Goal: Task Accomplishment & Management: Manage account settings

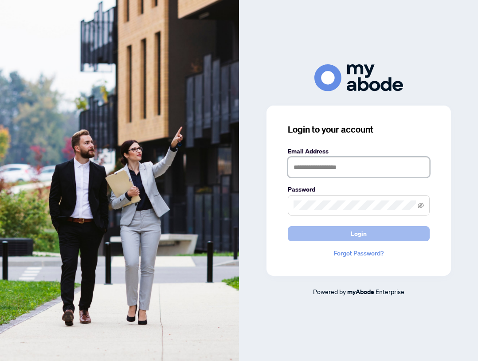
type input "**********"
click at [333, 238] on button "Login" at bounding box center [359, 233] width 142 height 15
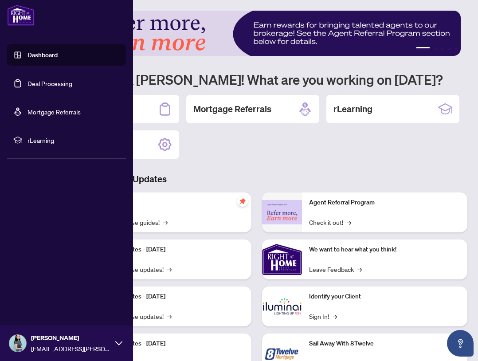
click at [52, 86] on link "Deal Processing" at bounding box center [49, 83] width 45 height 8
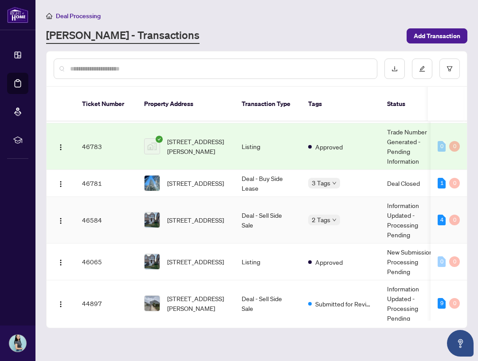
scroll to position [133, 0]
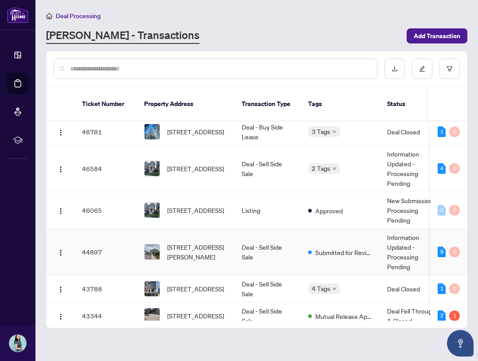
click at [295, 236] on td "Deal - Sell Side Sale" at bounding box center [268, 252] width 67 height 47
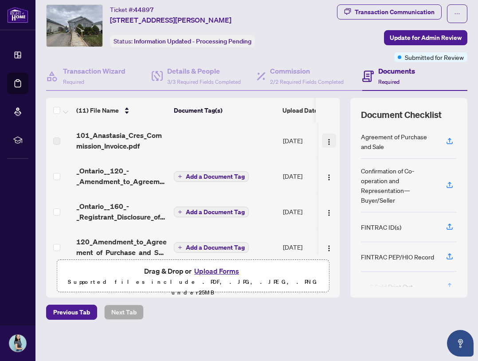
click at [325, 139] on img "button" at bounding box center [328, 141] width 7 height 7
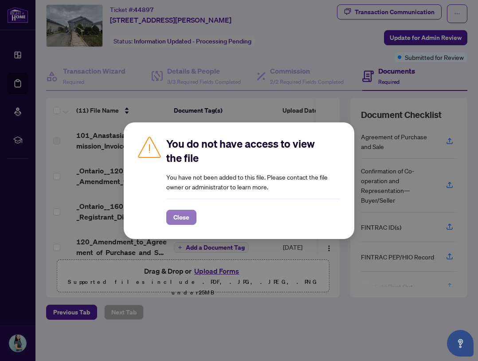
click at [192, 216] on button "Close" at bounding box center [181, 217] width 30 height 15
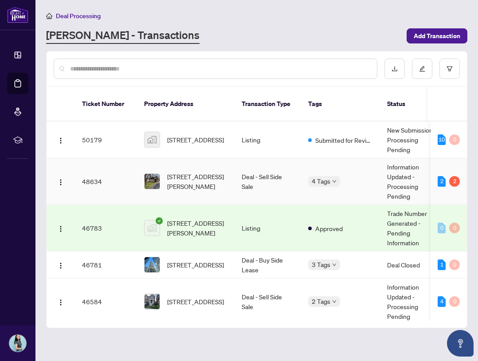
click at [221, 181] on td "[STREET_ADDRESS][PERSON_NAME]" at bounding box center [186, 181] width 98 height 47
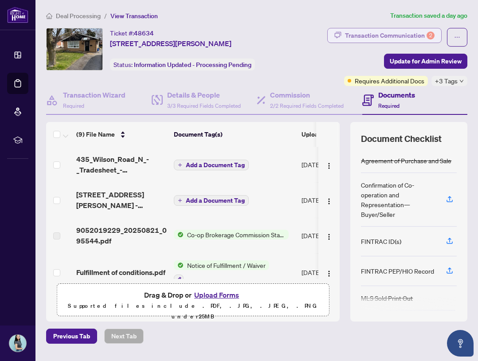
click at [370, 40] on div "Transaction Communication 2" at bounding box center [390, 35] width 90 height 14
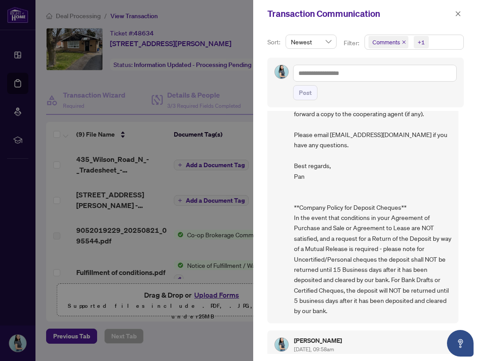
scroll to position [532, 0]
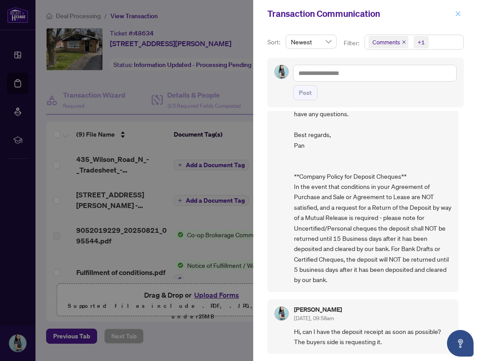
click at [457, 16] on icon "close" at bounding box center [458, 14] width 6 height 6
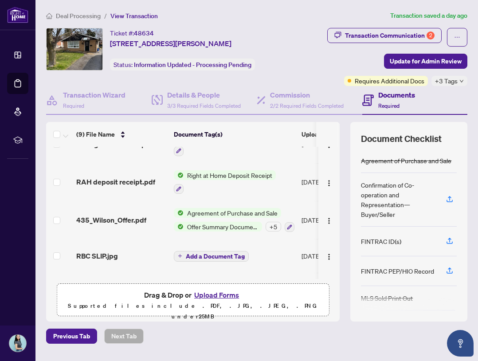
scroll to position [152, 0]
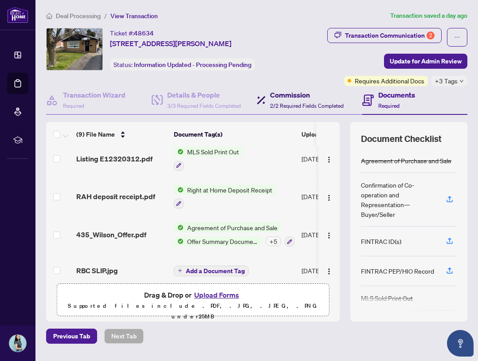
click at [289, 100] on div "Commission 2/2 Required Fields Completed" at bounding box center [307, 100] width 74 height 21
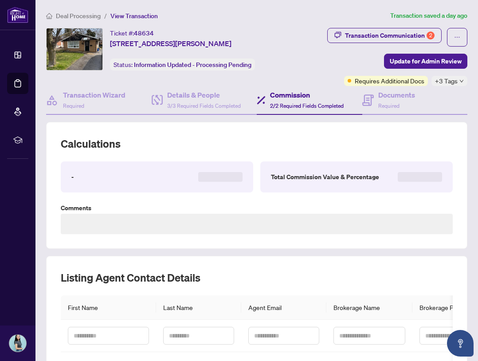
type textarea "**********"
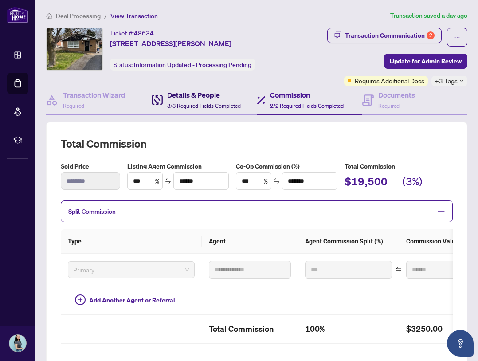
click at [203, 103] on span "3/3 Required Fields Completed" at bounding box center [204, 105] width 74 height 7
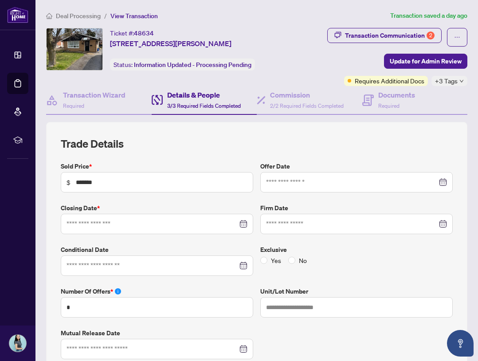
type input "**********"
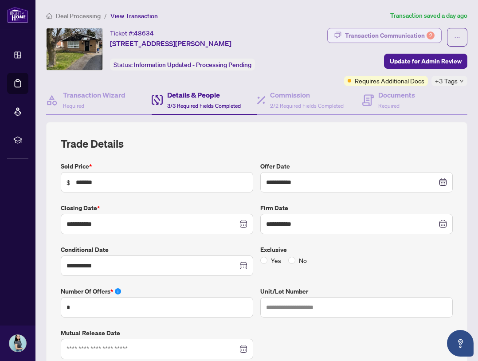
click at [406, 34] on div "Transaction Communication 2" at bounding box center [390, 35] width 90 height 14
type textarea "**********"
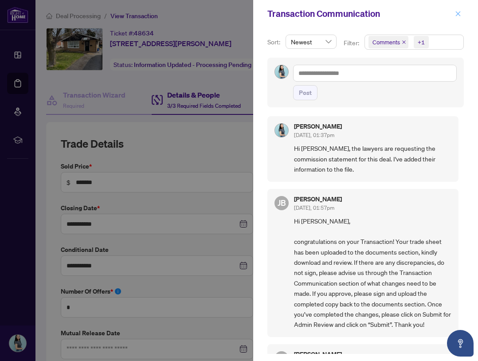
click at [455, 16] on icon "close" at bounding box center [458, 14] width 6 height 6
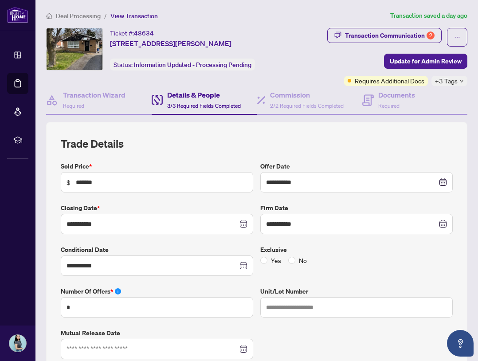
drag, startPoint x: 89, startPoint y: 16, endPoint x: 142, endPoint y: 0, distance: 55.4
click at [89, 16] on span "Deal Processing" at bounding box center [78, 16] width 45 height 8
